Goal: Ask a question

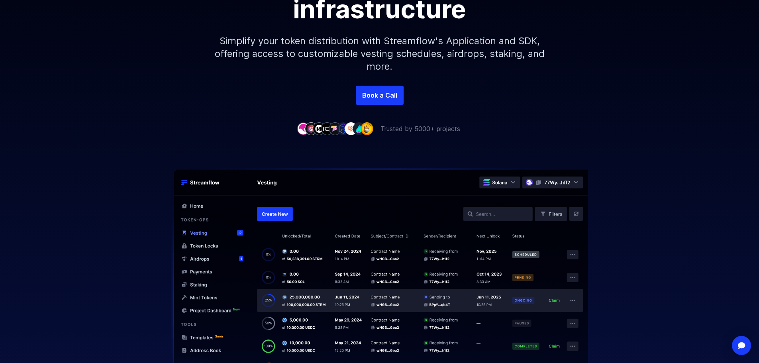
scroll to position [159, 0]
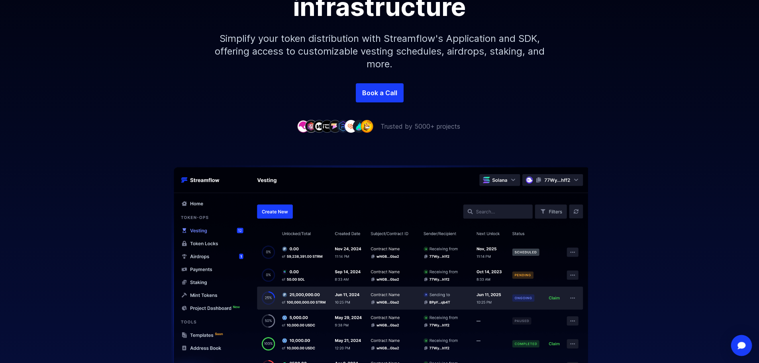
click at [739, 346] on img "Open Intercom Messenger" at bounding box center [741, 345] width 10 height 8
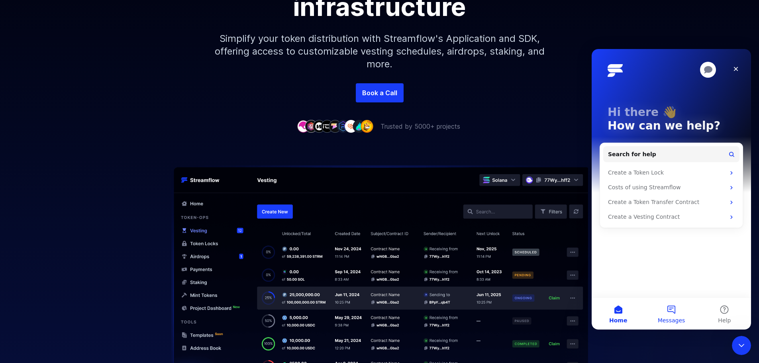
scroll to position [0, 0]
click at [674, 316] on button "Messages" at bounding box center [671, 314] width 53 height 32
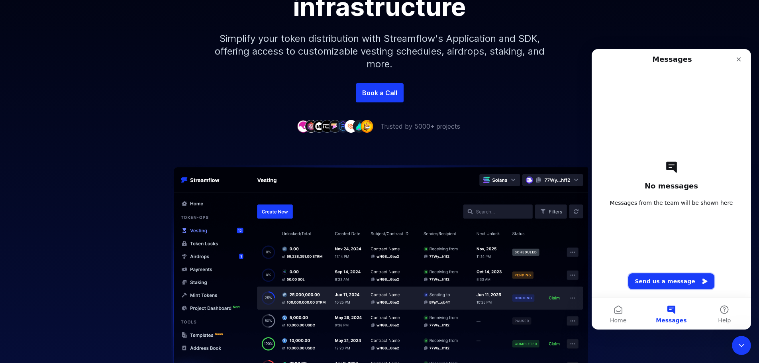
click at [665, 281] on button "Send us a message" at bounding box center [671, 281] width 86 height 16
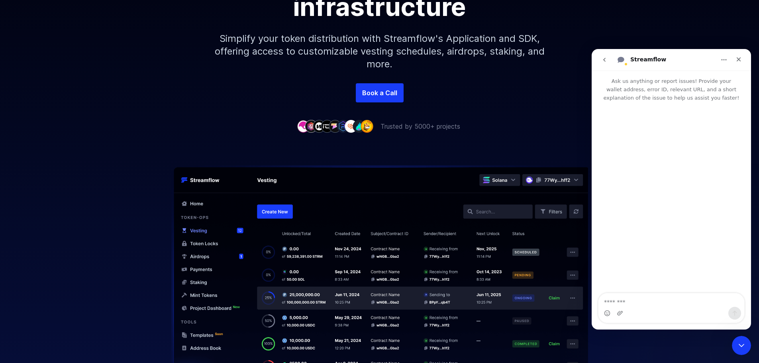
click at [626, 302] on textarea "Message…" at bounding box center [671, 300] width 146 height 14
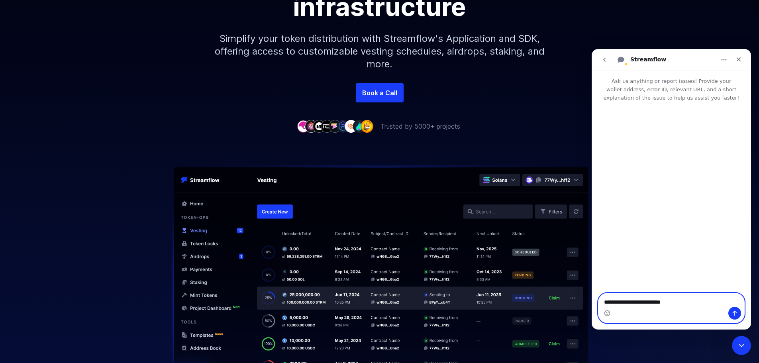
drag, startPoint x: 681, startPoint y: 302, endPoint x: 417, endPoint y: 315, distance: 264.1
click html "**********"
click at [692, 299] on textarea "**********" at bounding box center [671, 300] width 146 height 14
paste textarea "**********"
type textarea "**********"
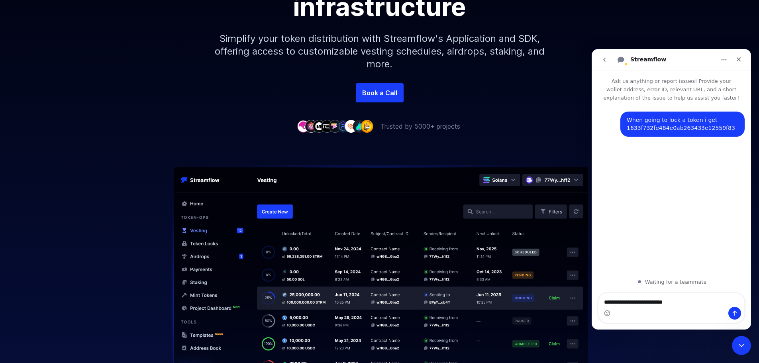
type textarea "**********"
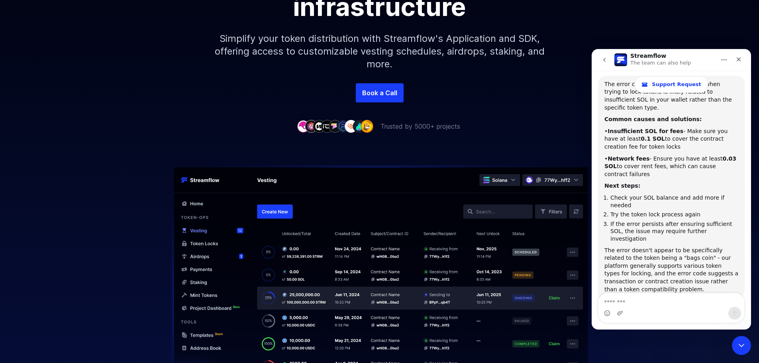
scroll to position [137, 0]
click at [635, 307] on div "Intercom messenger" at bounding box center [671, 313] width 146 height 13
click at [633, 302] on textarea "Message…" at bounding box center [671, 300] width 146 height 14
click at [706, 245] on div "The error doesn't appear to be specifically related to the token being a "bags …" at bounding box center [671, 268] width 134 height 47
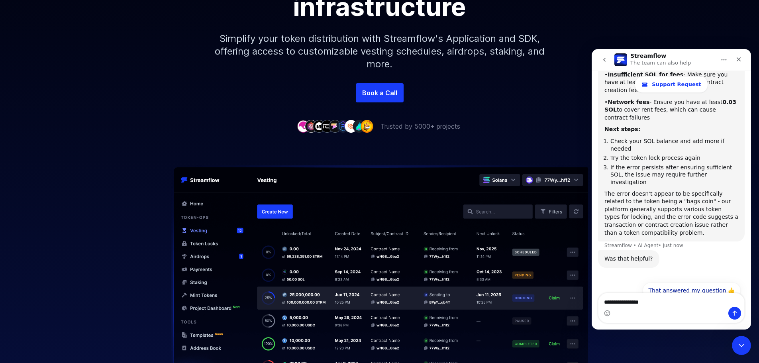
scroll to position [112, 0]
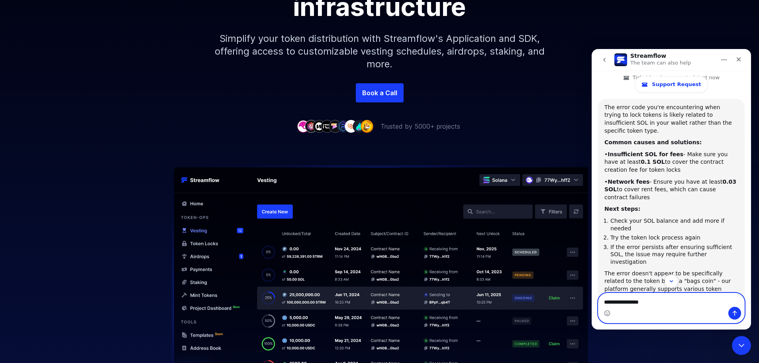
click at [638, 305] on textarea "**********" at bounding box center [671, 300] width 146 height 14
click at [655, 304] on textarea "**********" at bounding box center [671, 300] width 146 height 14
type textarea "**********"
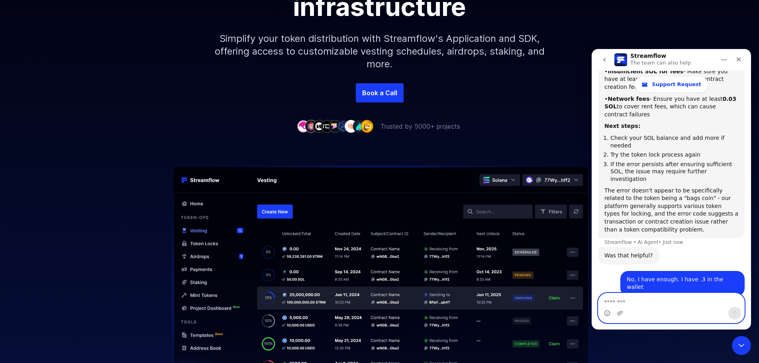
scroll to position [194, 0]
drag, startPoint x: 635, startPoint y: 249, endPoint x: 695, endPoint y: 250, distance: 60.2
click at [672, 276] on div "No, I have enough. I have .3 in the wallet" at bounding box center [683, 284] width 112 height 16
click at [695, 276] on div "No, I have enough. I have .3 in the wallet" at bounding box center [683, 284] width 112 height 16
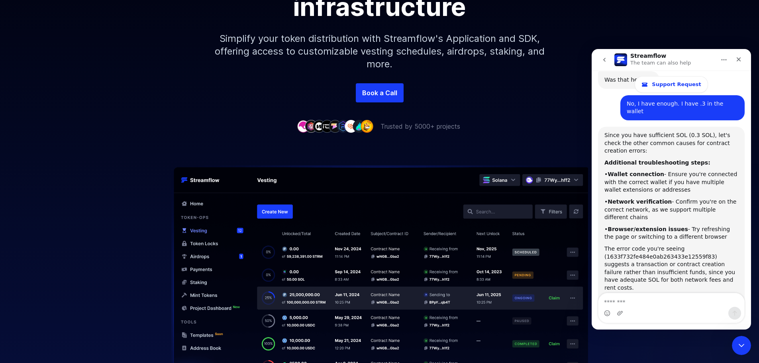
scroll to position [365, 0]
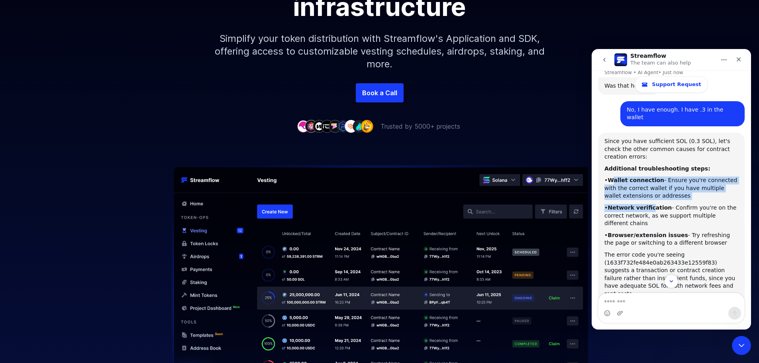
drag, startPoint x: 613, startPoint y: 143, endPoint x: 658, endPoint y: 169, distance: 51.8
click at [657, 169] on div "Since you have sufficient SOL (0.3 SOL), let's check the other common causes fo…" at bounding box center [671, 235] width 134 height 196
click at [658, 176] on div "• Wallet connection - Ensure you're connected with the correct wallet if you ha…" at bounding box center [671, 188] width 134 height 24
drag, startPoint x: 592, startPoint y: 141, endPoint x: 637, endPoint y: 165, distance: 50.6
click at [637, 165] on div "When going to lock a token i get 1633f732fe484e0ab263433e12559f83 • 1m ago is i…" at bounding box center [671, 85] width 159 height 653
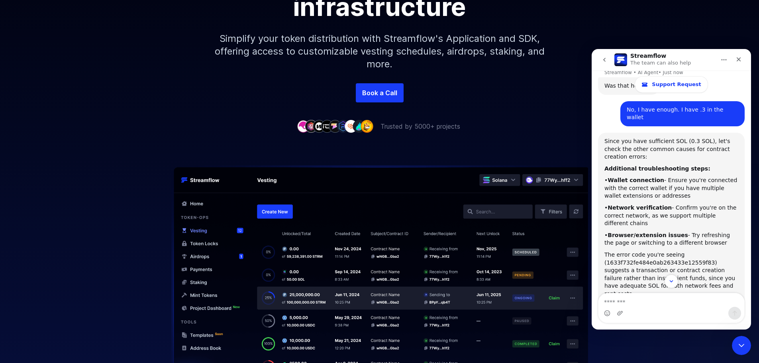
click at [648, 204] on b "Network verification" at bounding box center [639, 207] width 64 height 6
drag, startPoint x: 598, startPoint y: 134, endPoint x: 628, endPoint y: 161, distance: 40.9
click at [621, 154] on div "When going to lock a token i get 1633f732fe484e0ab263433e12559f83 • 1m ago is i…" at bounding box center [671, 89] width 159 height 661
click at [635, 163] on div "Since you have sufficient SOL (0.3 SOL), let's check the other common causes fo…" at bounding box center [671, 235] width 134 height 196
drag, startPoint x: 617, startPoint y: 168, endPoint x: 634, endPoint y: 194, distance: 30.8
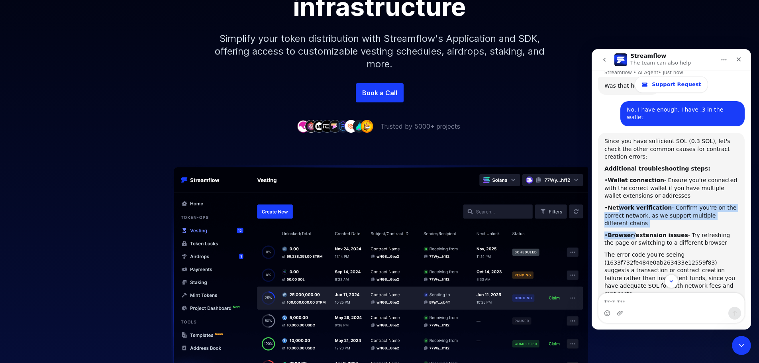
click at [634, 194] on div "Since you have sufficient SOL (0.3 SOL), let's check the other common causes fo…" at bounding box center [671, 235] width 134 height 196
click at [639, 232] on b "Browser/extension issues" at bounding box center [647, 235] width 80 height 6
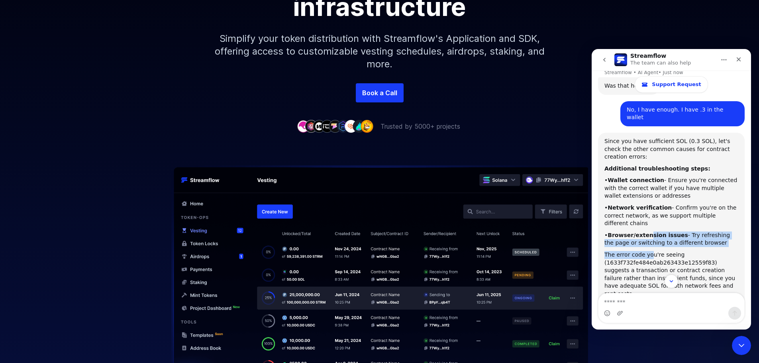
drag, startPoint x: 646, startPoint y: 194, endPoint x: 650, endPoint y: 221, distance: 26.6
click at [650, 221] on div "Since you have sufficient SOL (0.3 SOL), let's check the other common causes fo…" at bounding box center [671, 235] width 134 height 196
click at [646, 251] on div "The error code you're seeing (1633f732fe484e0ab263433e12559f83) suggests a tran…" at bounding box center [671, 274] width 134 height 47
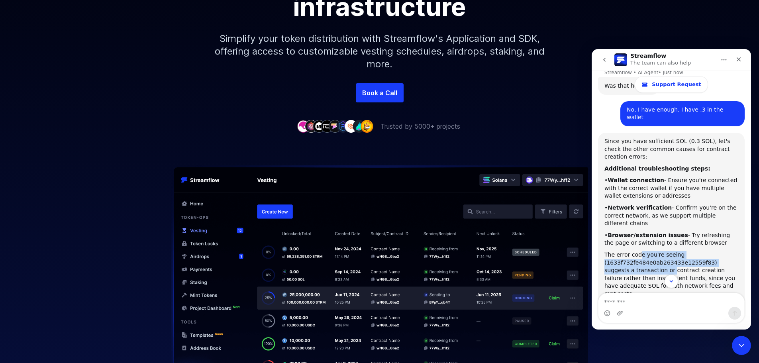
drag, startPoint x: 638, startPoint y: 217, endPoint x: 644, endPoint y: 249, distance: 32.4
click at [644, 251] on div "The error code you're seeing (1633f732fe484e0ab263433e12559f83) suggests a tran…" at bounding box center [671, 274] width 134 height 47
click at [637, 251] on div "The error code you're seeing (1633f732fe484e0ab263433e12559f83) suggests a tran…" at bounding box center [671, 274] width 134 height 47
drag, startPoint x: 635, startPoint y: 219, endPoint x: 639, endPoint y: 249, distance: 30.1
click at [639, 251] on div "The error code you're seeing (1633f732fe484e0ab263433e12559f83) suggests a tran…" at bounding box center [671, 274] width 134 height 47
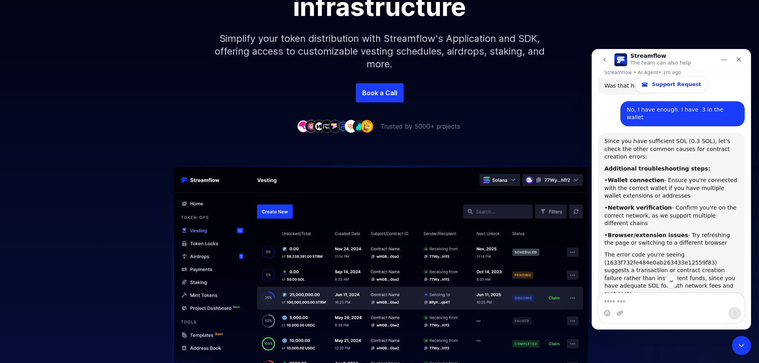
click at [640, 251] on div "The error code you're seeing (1633f732fe484e0ab263433e12559f83) suggests a tran…" at bounding box center [671, 274] width 134 height 47
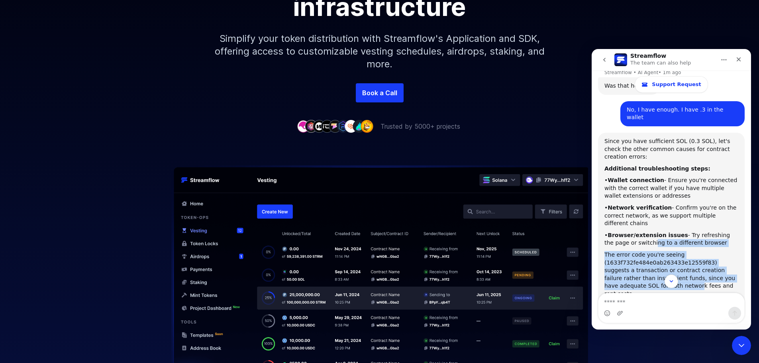
drag, startPoint x: 629, startPoint y: 216, endPoint x: 637, endPoint y: 255, distance: 40.3
click at [637, 255] on div "Since you have sufficient SOL (0.3 SOL), let's check the other common causes fo…" at bounding box center [671, 235] width 134 height 196
click at [643, 251] on div "The error code you're seeing (1633f732fe484e0ab263433e12559f83) suggests a tran…" at bounding box center [671, 274] width 134 height 47
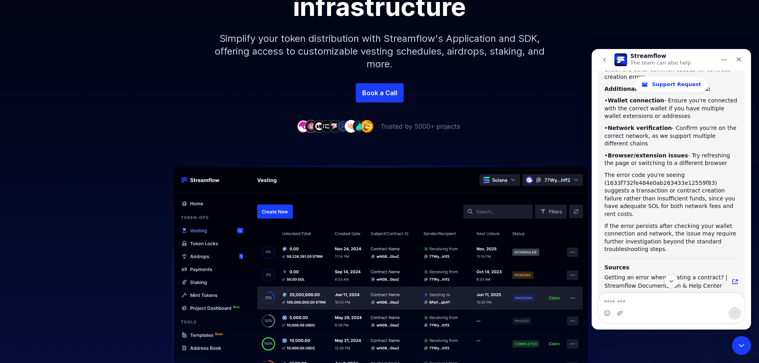
scroll to position [484, 0]
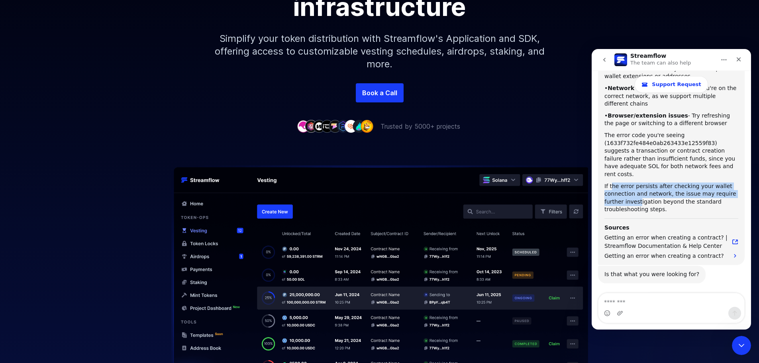
drag, startPoint x: 611, startPoint y: 139, endPoint x: 639, endPoint y: 157, distance: 33.4
click at [639, 182] on div "If the error persists after checking your wallet connection and network, the is…" at bounding box center [671, 197] width 134 height 31
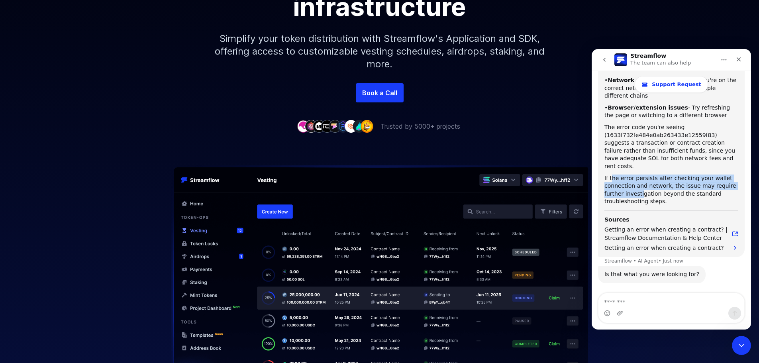
click at [639, 174] on div "If the error persists after checking your wallet connection and network, the is…" at bounding box center [671, 189] width 134 height 31
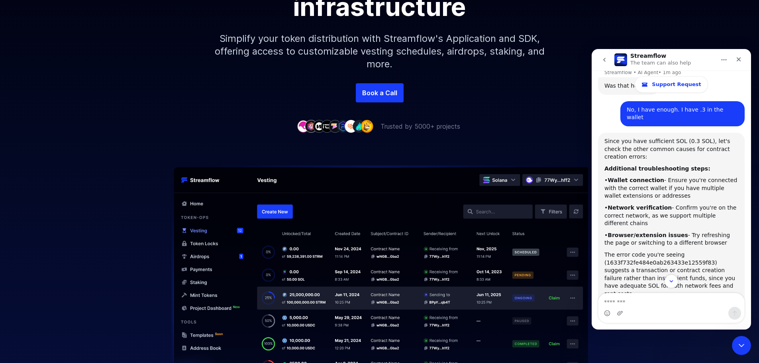
scroll to position [285, 0]
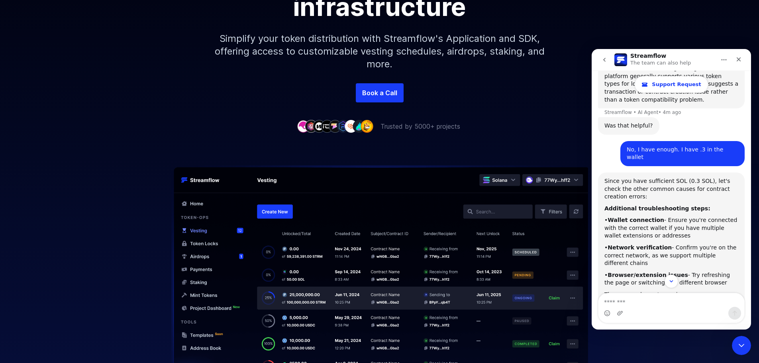
click at [672, 84] on span "Support Request" at bounding box center [676, 84] width 49 height 6
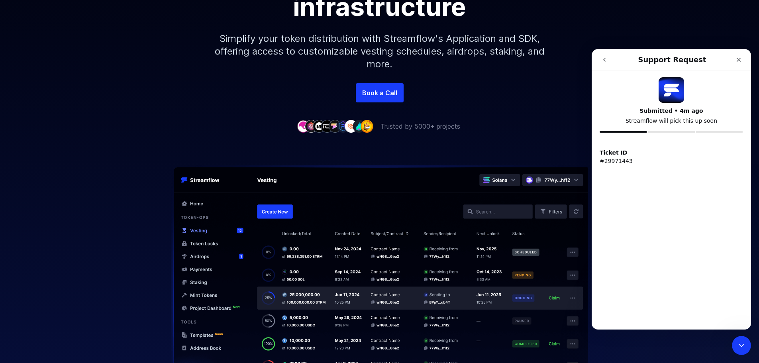
click at [602, 64] on button "go back" at bounding box center [604, 59] width 15 height 15
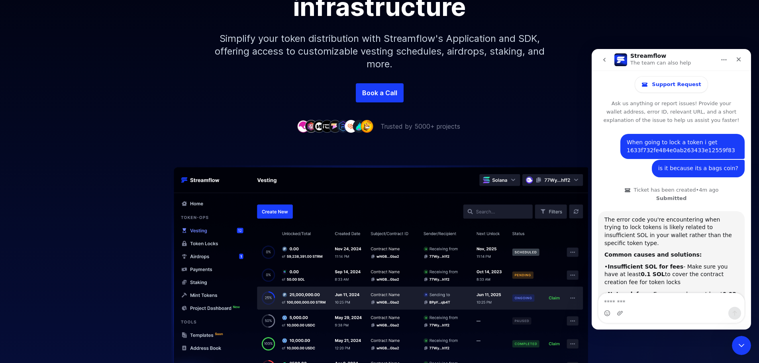
scroll to position [476, 0]
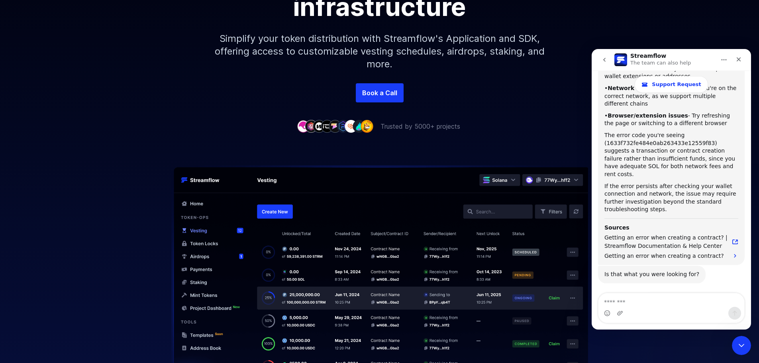
click at [697, 318] on button "Talk to a person 👤" at bounding box center [708, 326] width 65 height 16
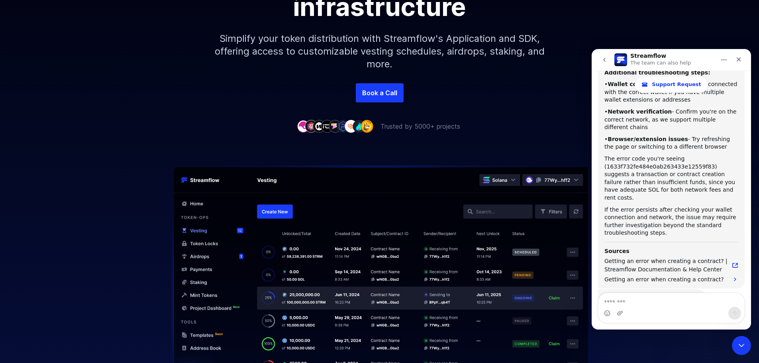
scroll to position [453, 0]
click at [640, 299] on textarea "Message…" at bounding box center [671, 300] width 146 height 14
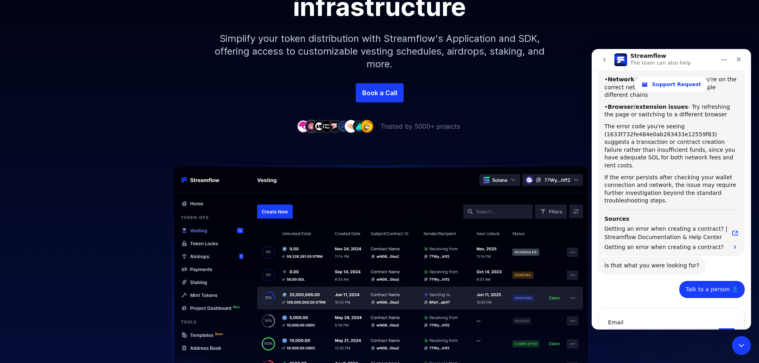
click at [637, 328] on input "Enter your email" at bounding box center [663, 336] width 111 height 16
type input "**********"
click at [725, 328] on button "Submit" at bounding box center [727, 336] width 16 height 16
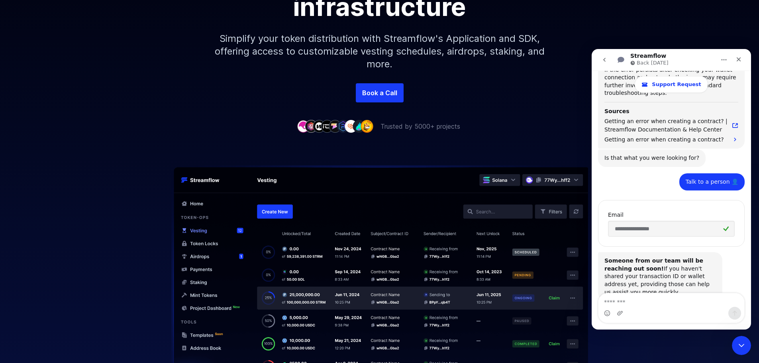
scroll to position [594, 0]
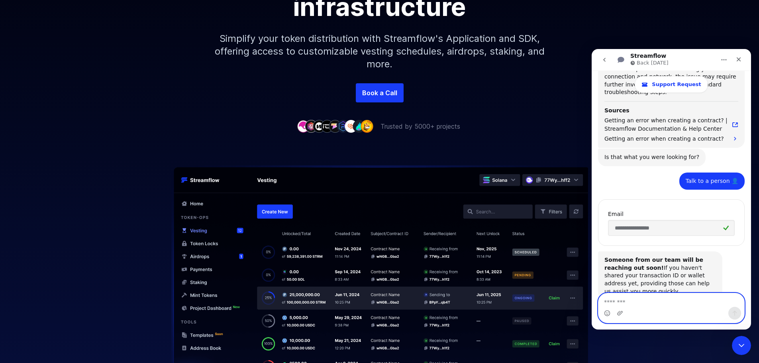
drag, startPoint x: 638, startPoint y: 311, endPoint x: 667, endPoint y: 298, distance: 31.6
paste textarea "**********"
type textarea "**********"
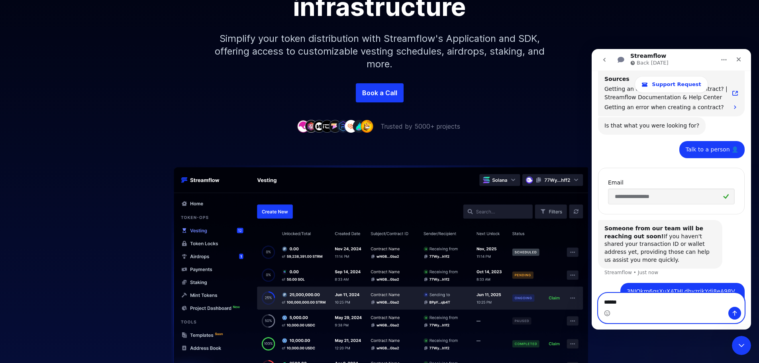
type textarea "*******"
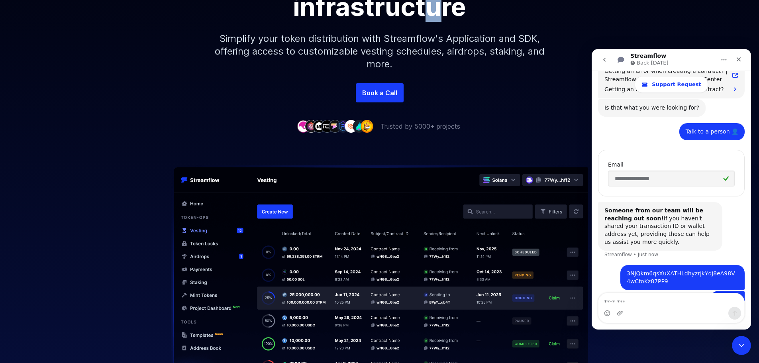
drag, startPoint x: 425, startPoint y: 10, endPoint x: 397, endPoint y: 41, distance: 42.3
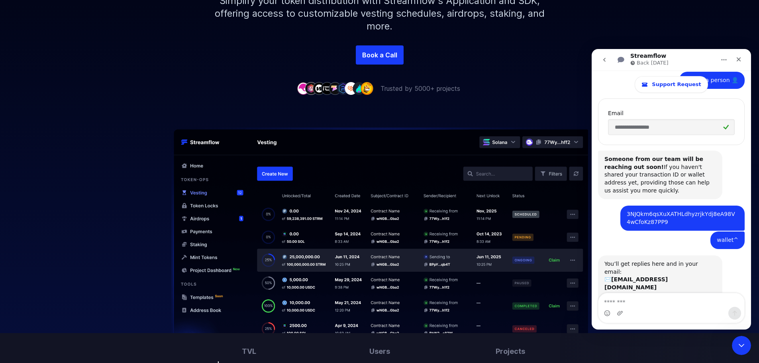
scroll to position [239, 0]
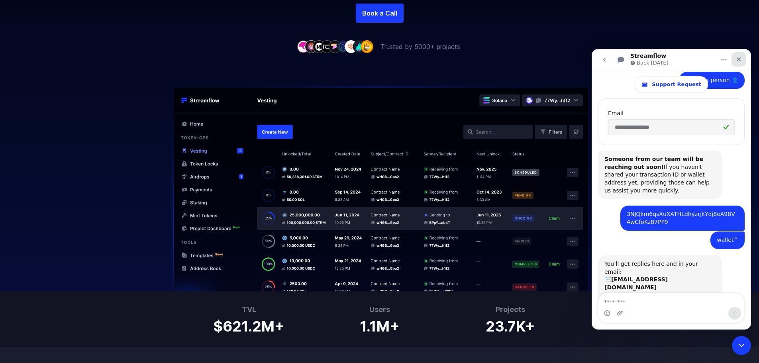
click at [738, 64] on div "Close" at bounding box center [738, 59] width 14 height 14
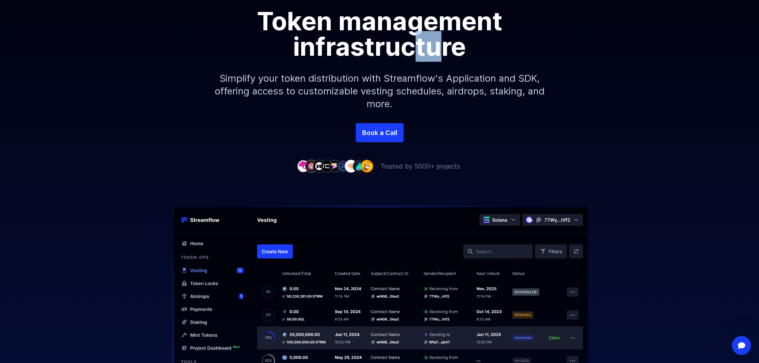
scroll to position [0, 0]
